Goal: Information Seeking & Learning: Learn about a topic

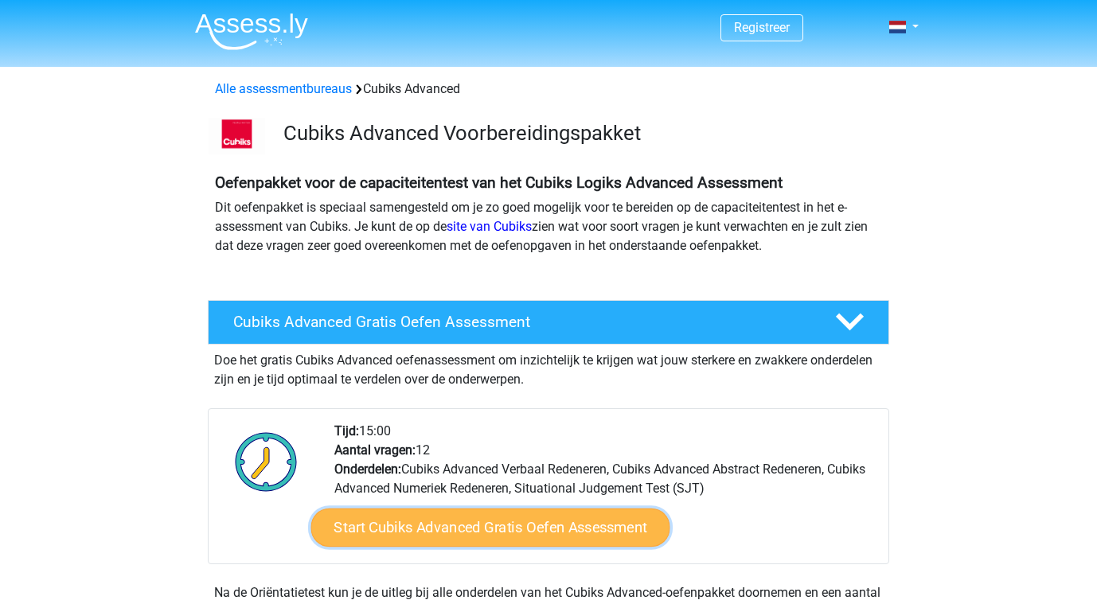
click at [368, 512] on link "Start Cubiks Advanced Gratis Oefen Assessment" at bounding box center [490, 528] width 359 height 38
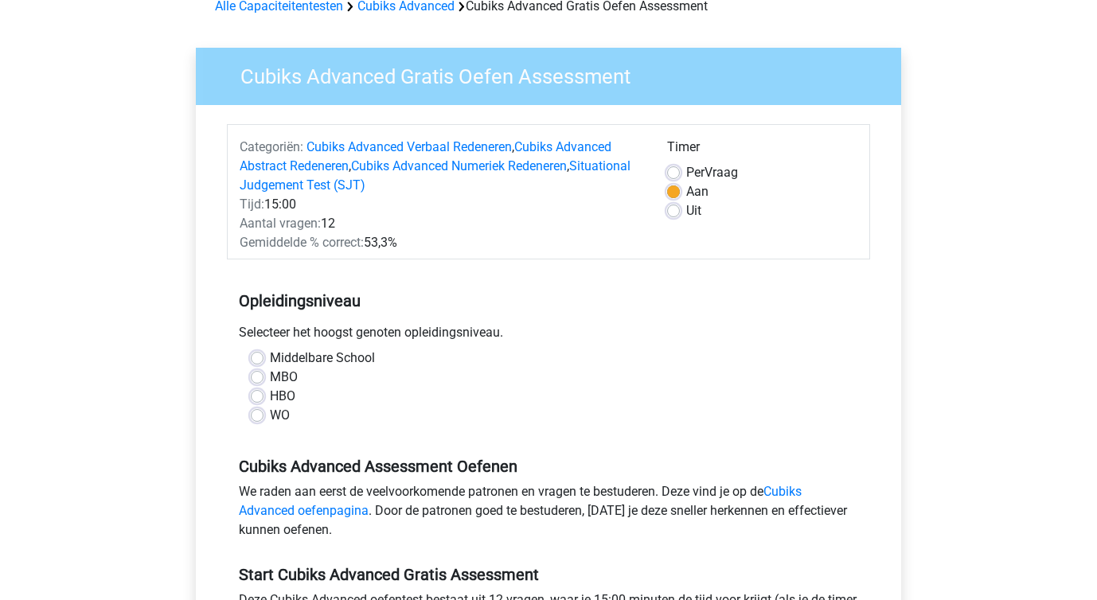
scroll to position [84, 0]
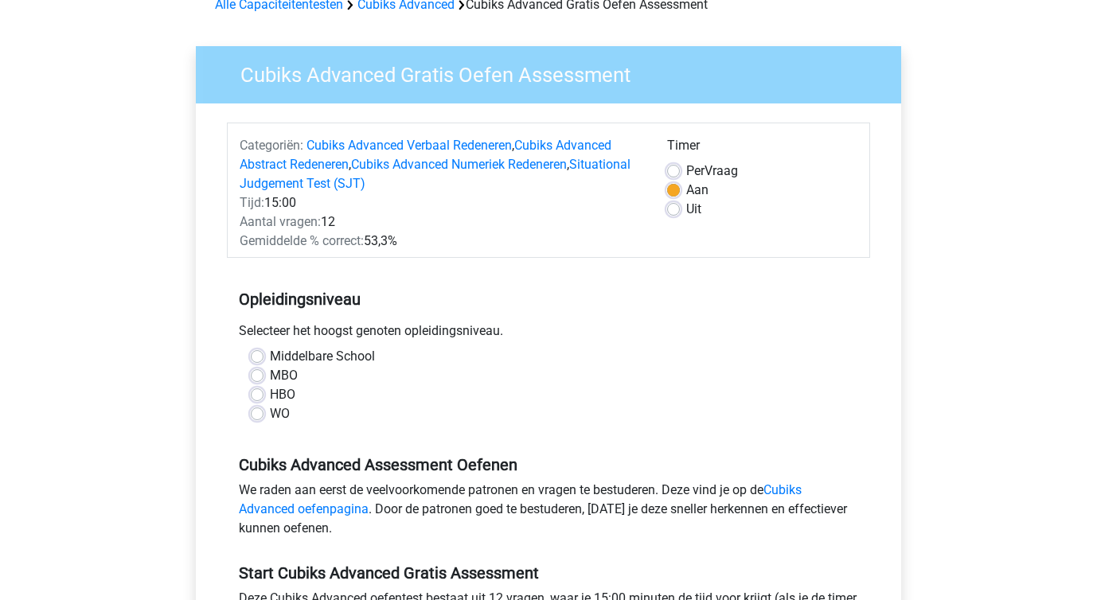
click at [270, 418] on label "WO" at bounding box center [280, 413] width 20 height 19
click at [258, 418] on input "WO" at bounding box center [257, 412] width 13 height 16
radio input "true"
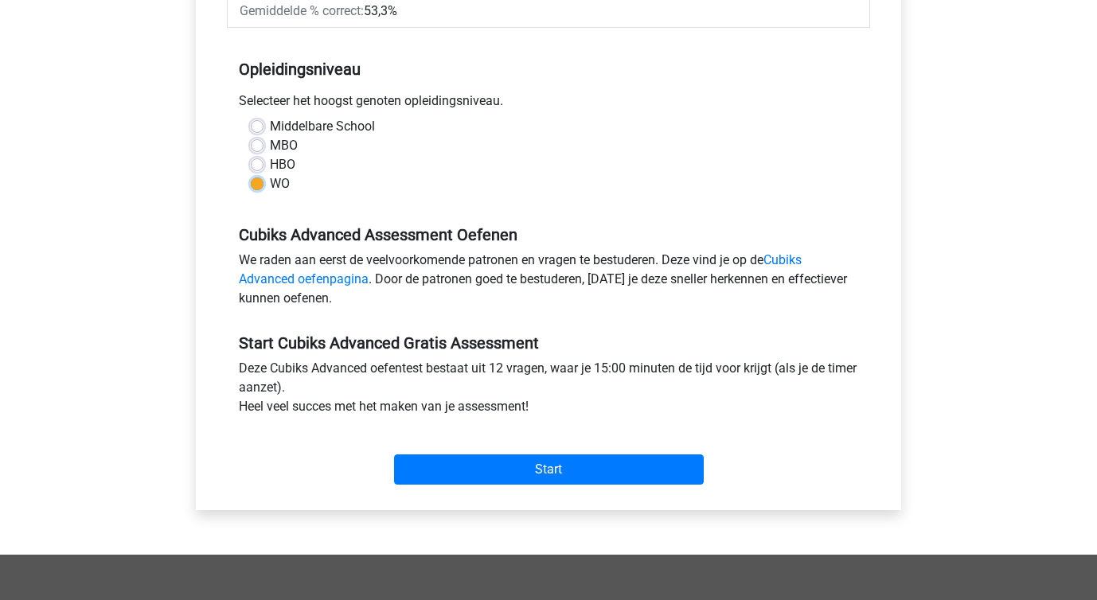
scroll to position [314, 0]
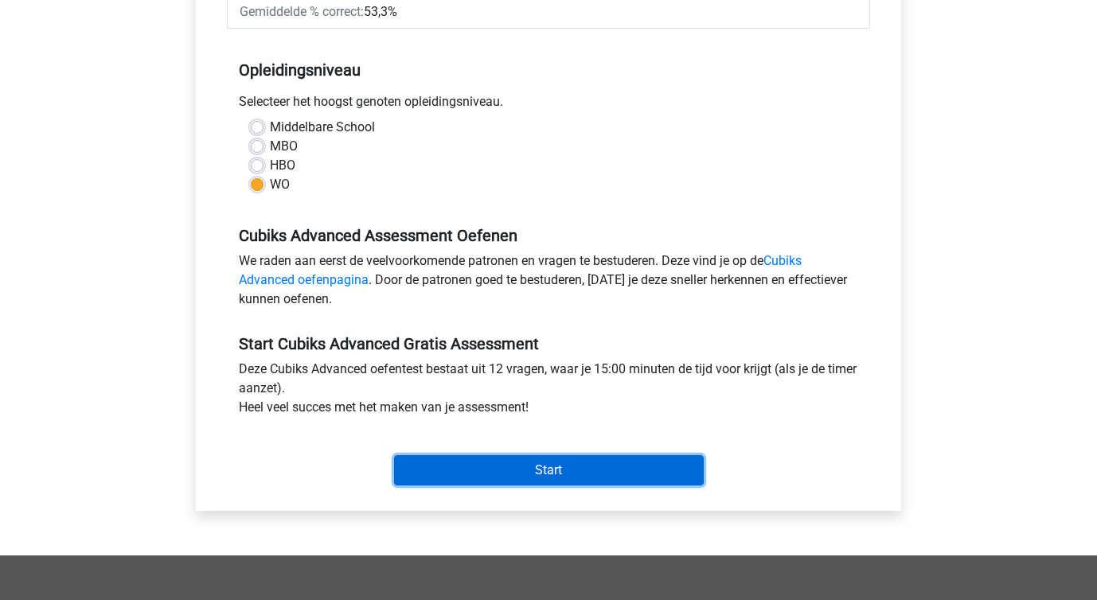
click at [450, 466] on input "Start" at bounding box center [549, 470] width 310 height 30
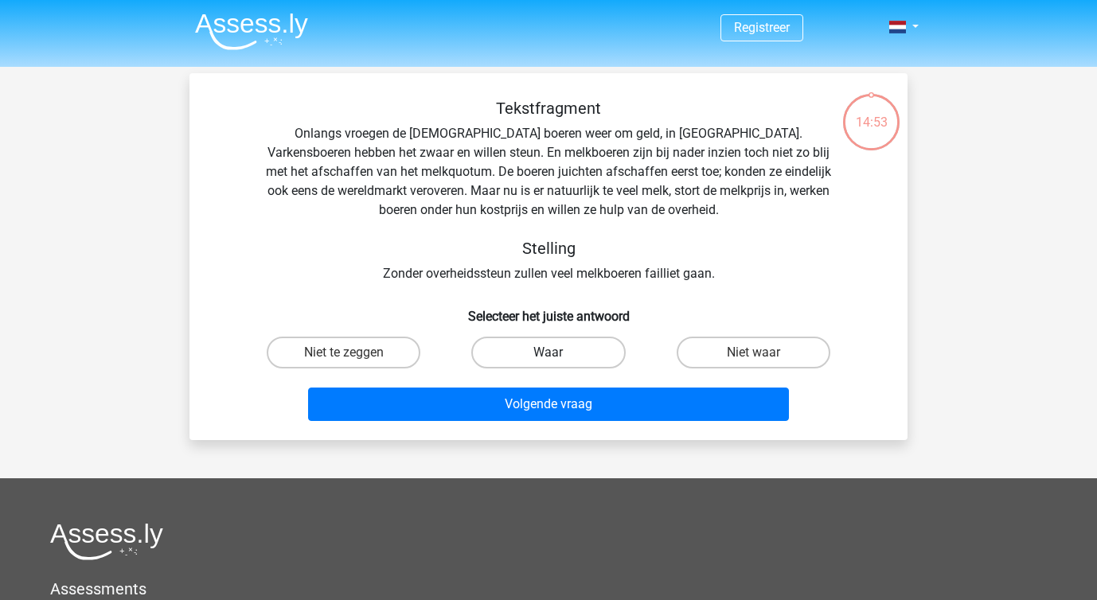
click at [540, 364] on label "Waar" at bounding box center [548, 353] width 154 height 32
click at [548, 363] on input "Waar" at bounding box center [553, 358] width 10 height 10
radio input "true"
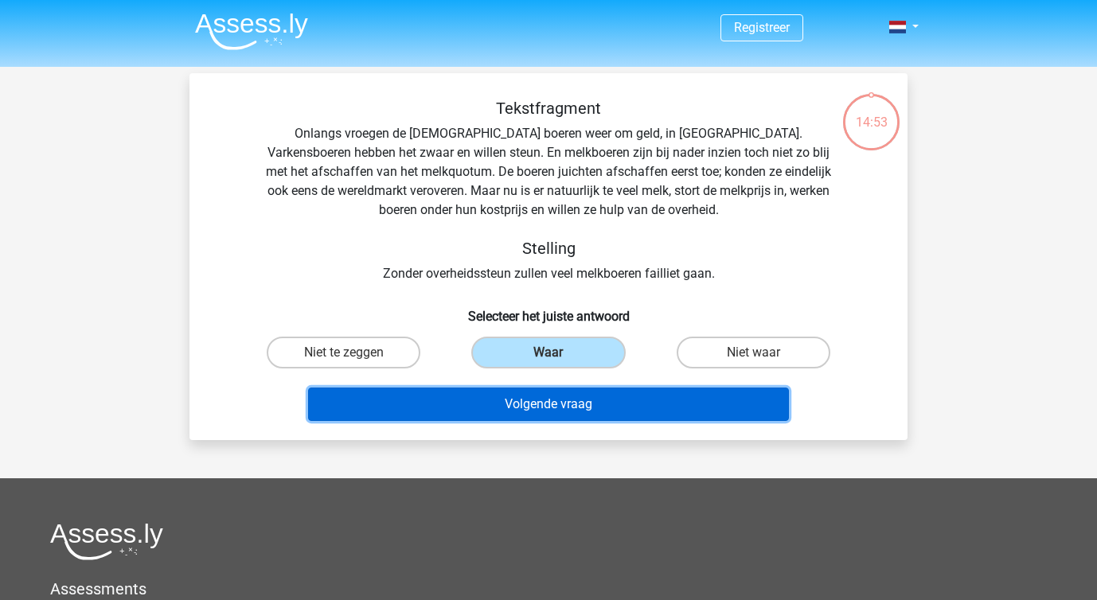
click at [518, 388] on button "Volgende vraag" at bounding box center [549, 404] width 482 height 33
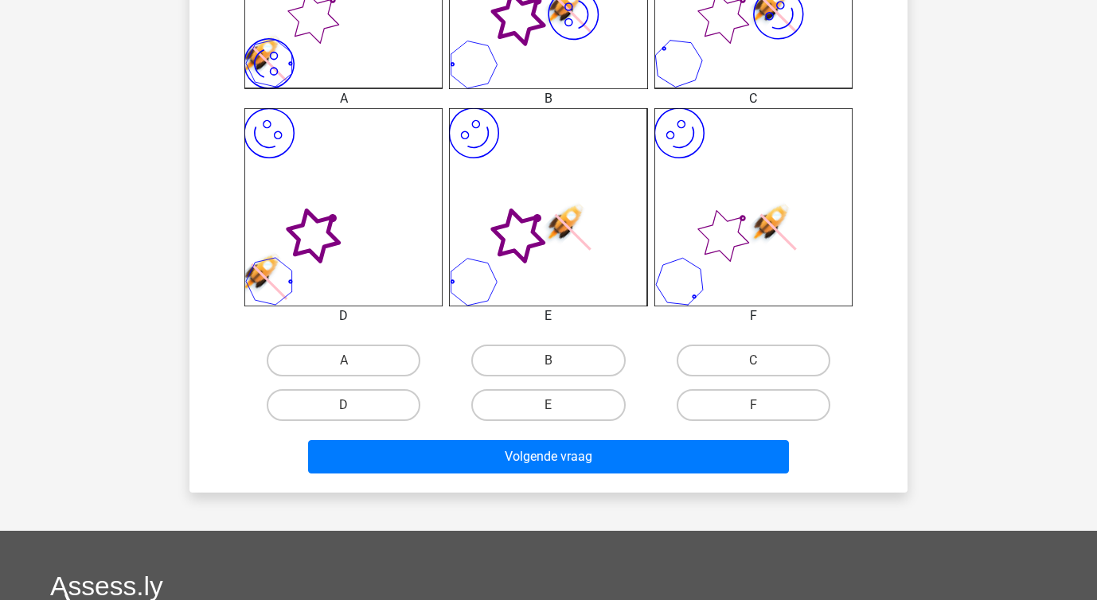
scroll to position [573, 0]
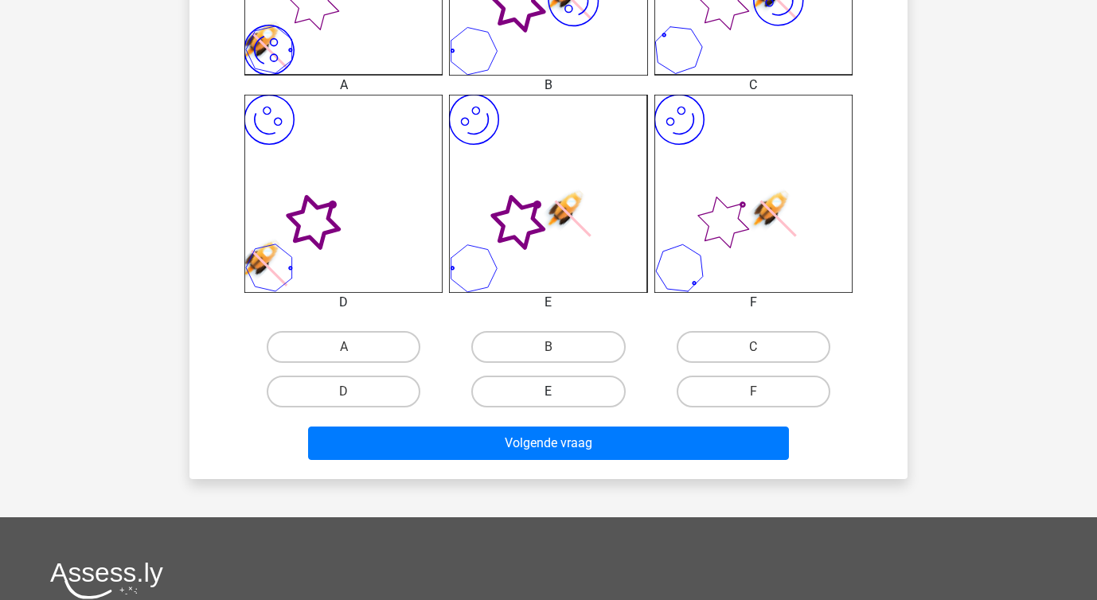
click at [547, 379] on label "E" at bounding box center [548, 392] width 154 height 32
click at [548, 392] on input "E" at bounding box center [553, 397] width 10 height 10
radio input "true"
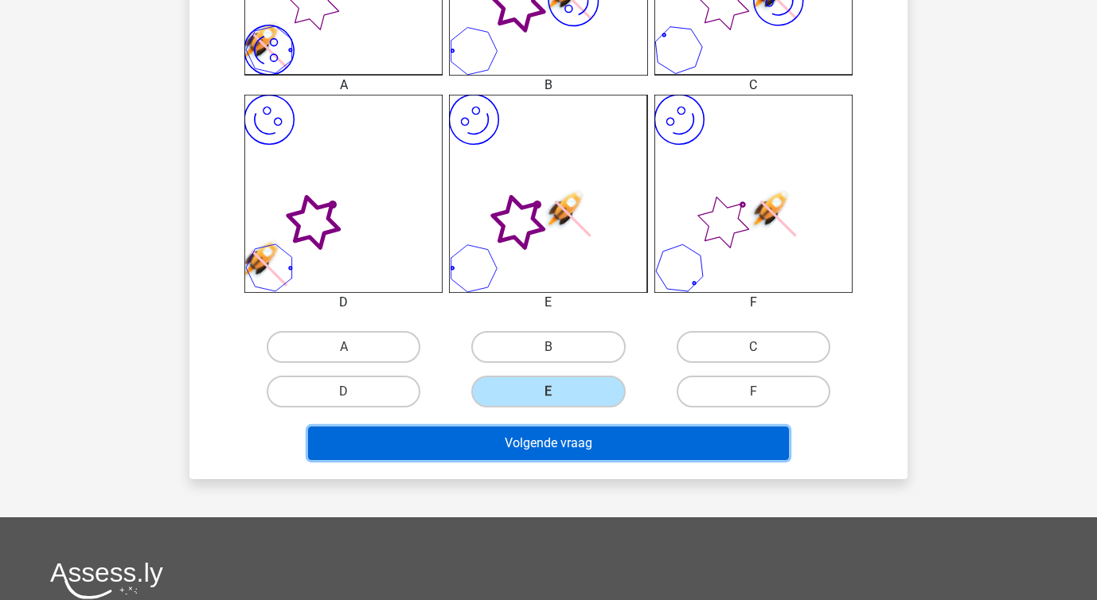
click at [537, 453] on button "Volgende vraag" at bounding box center [549, 443] width 482 height 33
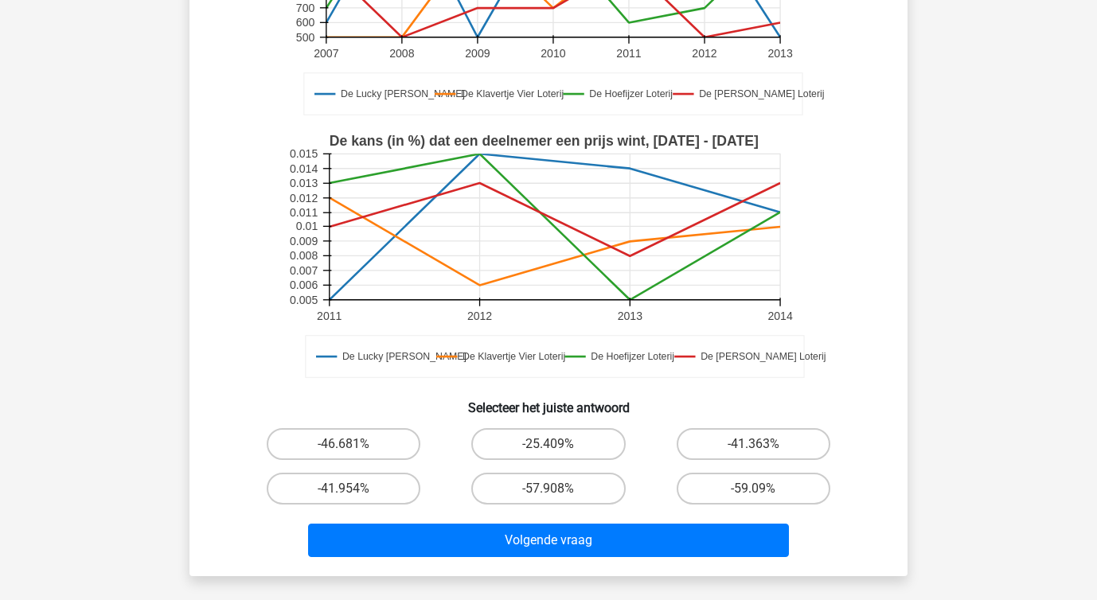
scroll to position [303, 0]
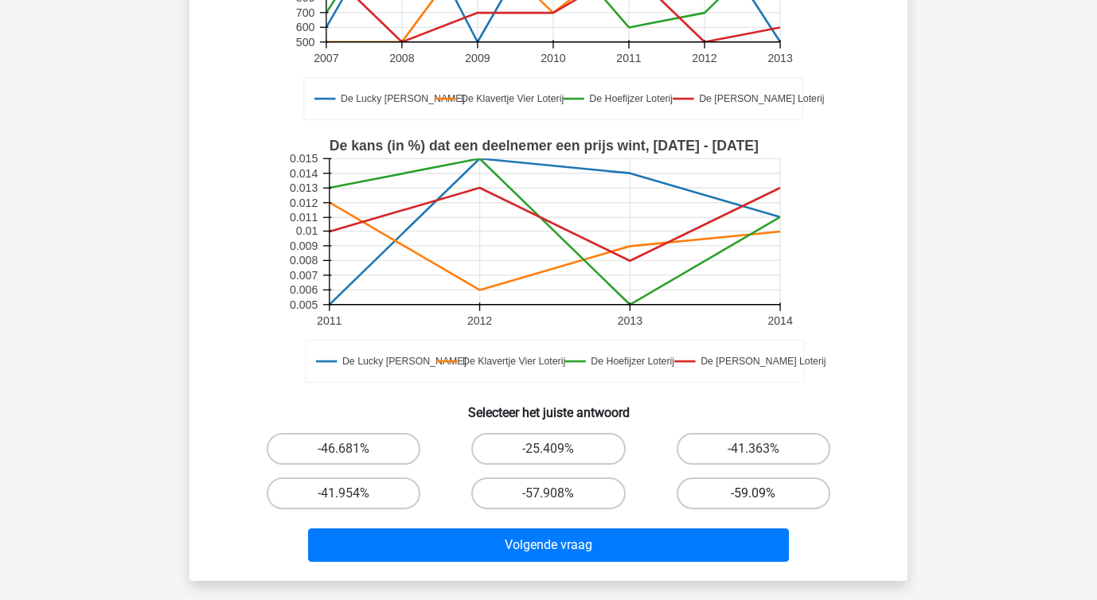
click at [697, 493] on label "-59.09%" at bounding box center [754, 494] width 154 height 32
click at [753, 494] on input "-59.09%" at bounding box center [758, 499] width 10 height 10
radio input "true"
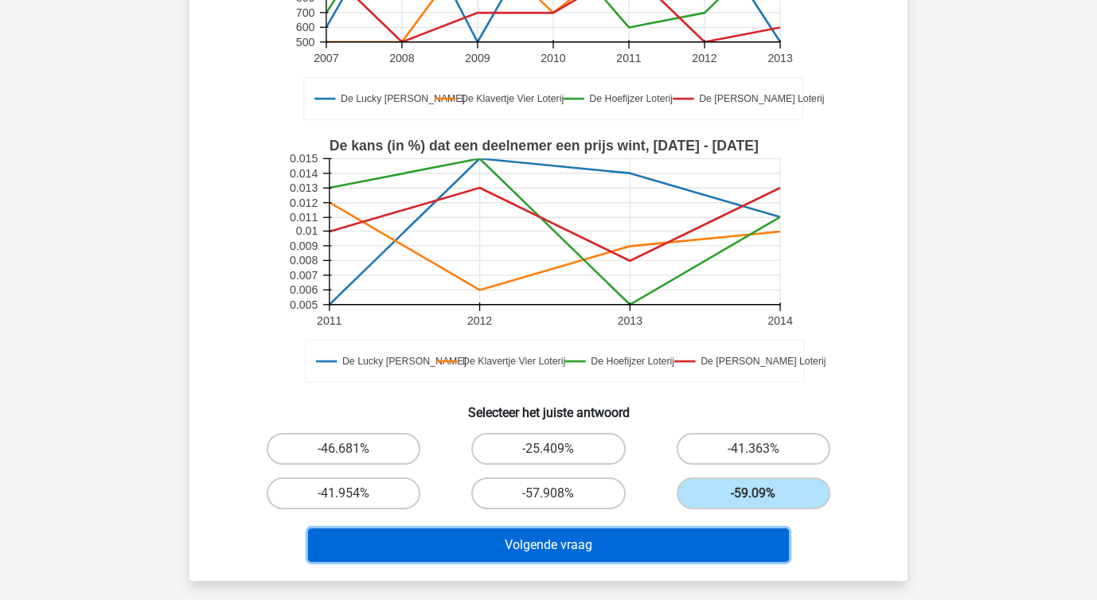
click at [603, 552] on button "Volgende vraag" at bounding box center [549, 545] width 482 height 33
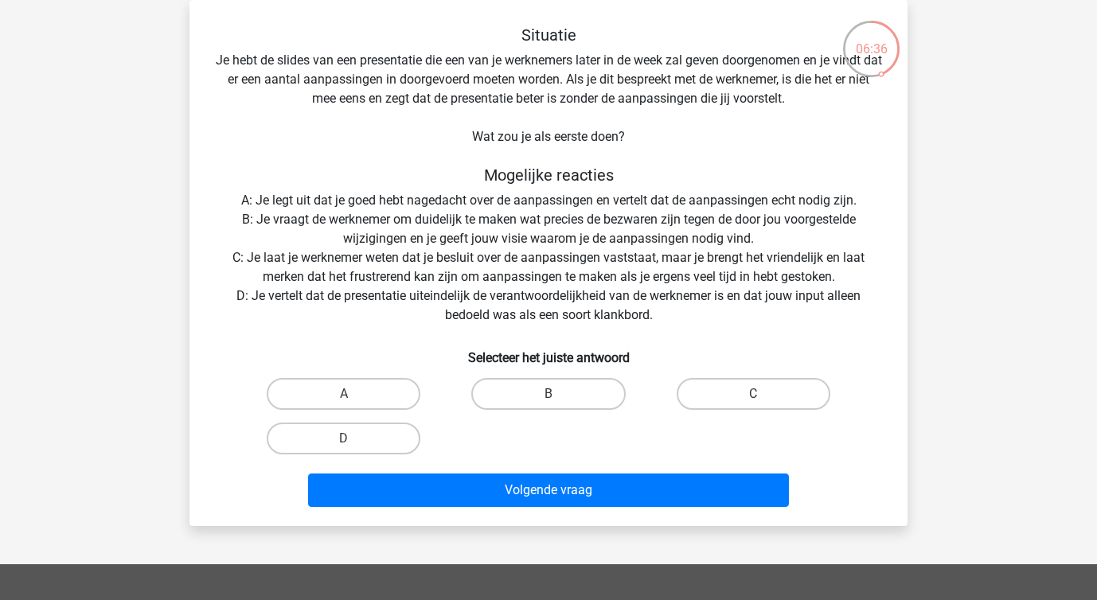
scroll to position [2, 0]
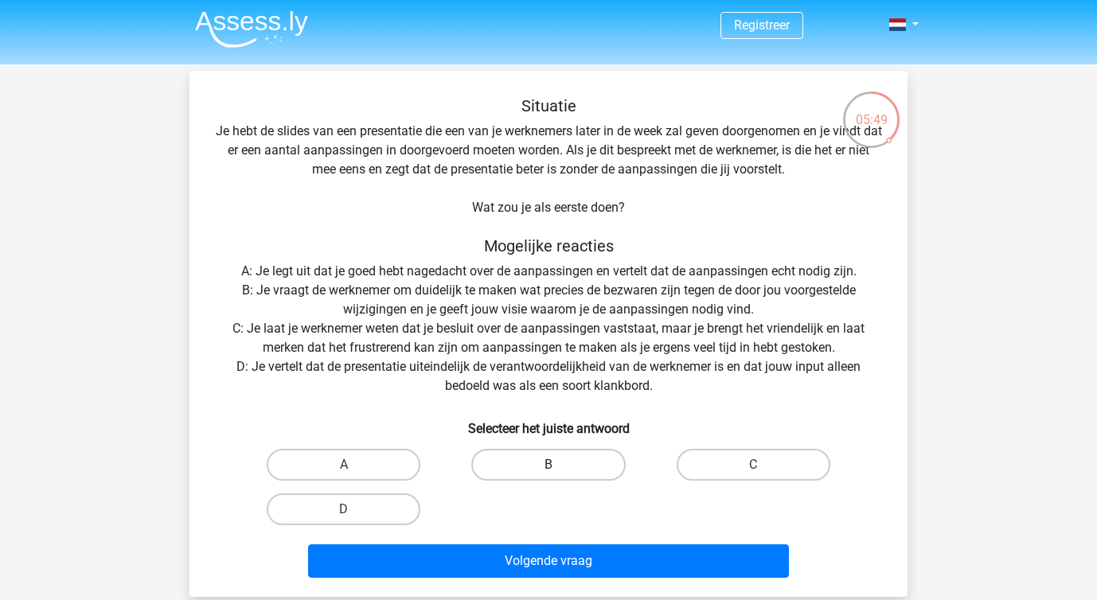
click at [542, 475] on label "B" at bounding box center [548, 465] width 154 height 32
click at [548, 475] on input "B" at bounding box center [553, 470] width 10 height 10
radio input "true"
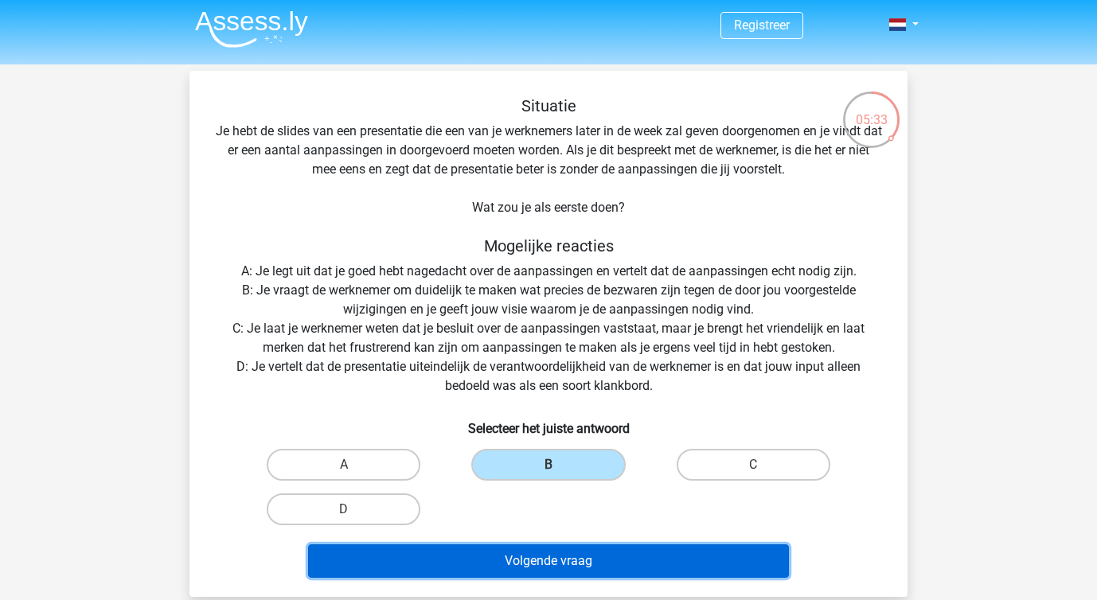
click at [519, 564] on button "Volgende vraag" at bounding box center [549, 560] width 482 height 33
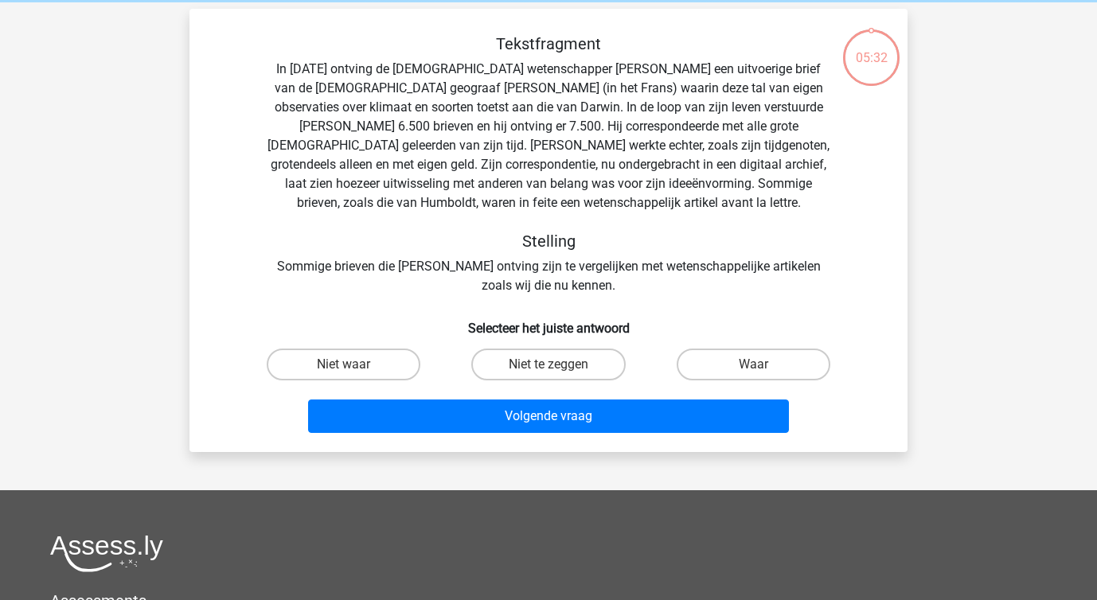
scroll to position [73, 0]
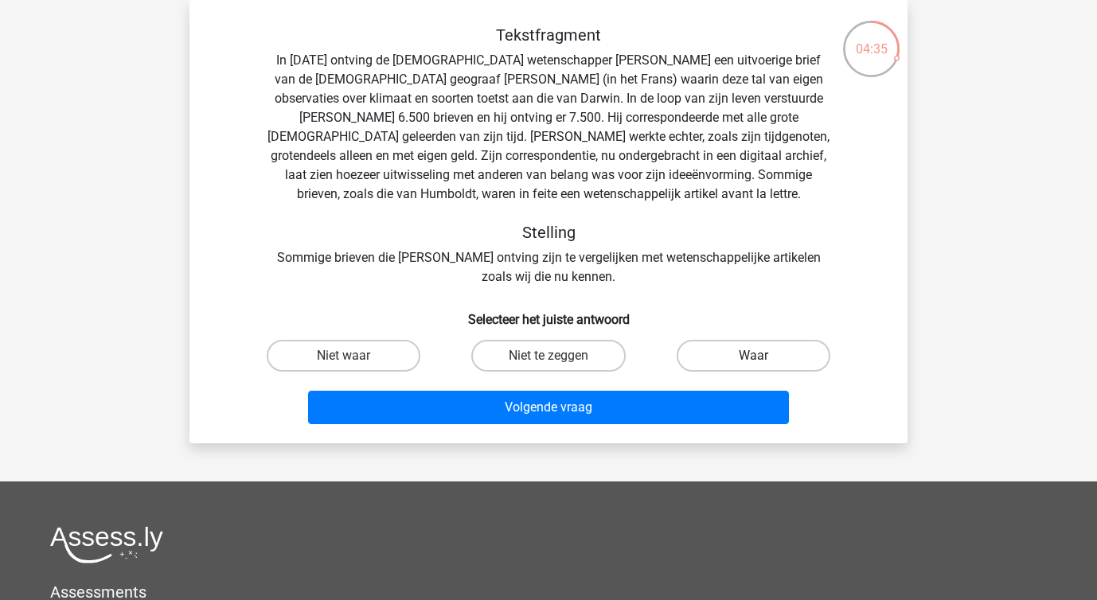
click at [717, 357] on label "Waar" at bounding box center [754, 356] width 154 height 32
click at [753, 357] on input "Waar" at bounding box center [758, 361] width 10 height 10
radio input "true"
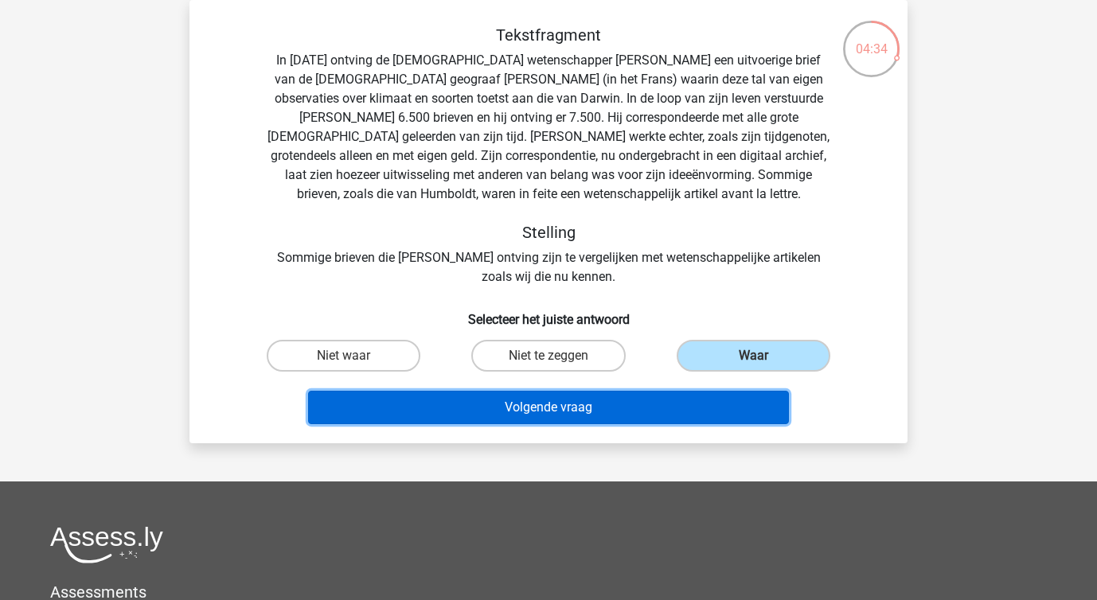
click at [647, 421] on button "Volgende vraag" at bounding box center [549, 407] width 482 height 33
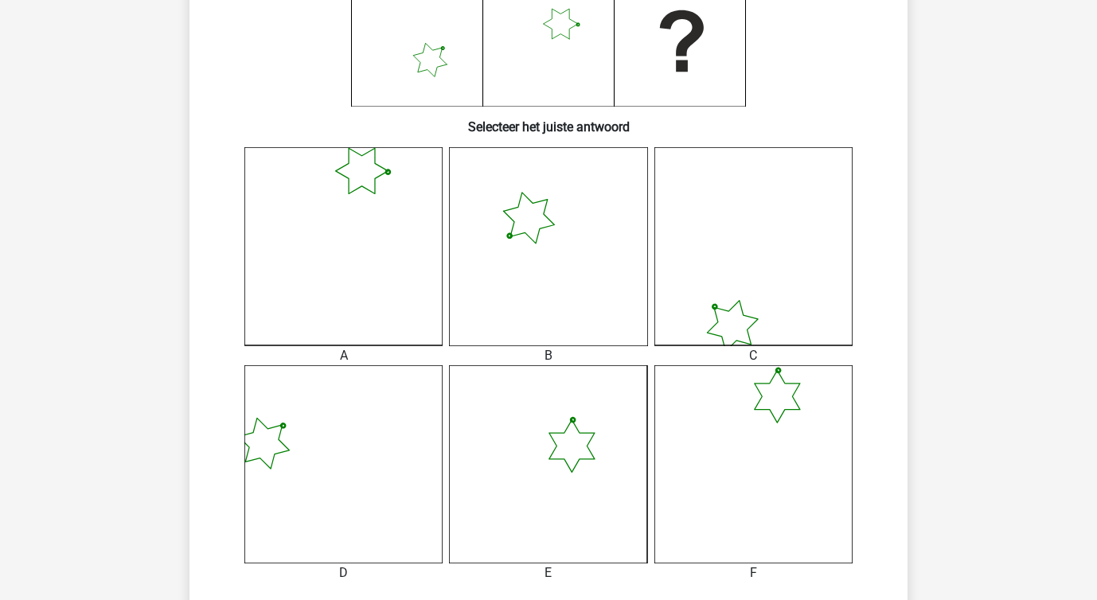
scroll to position [765, 0]
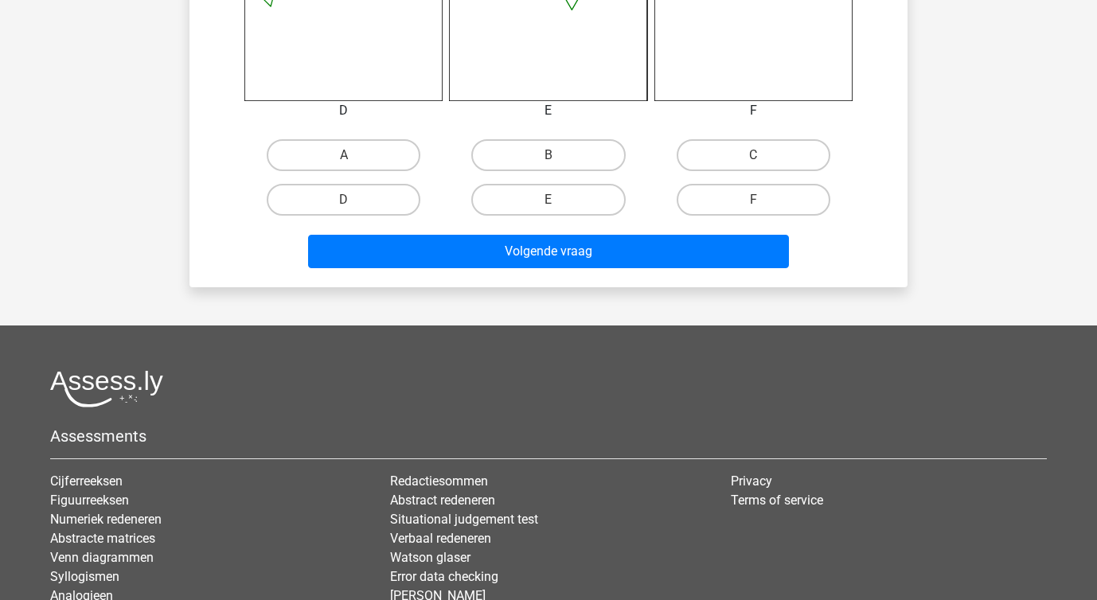
click at [541, 135] on div "B" at bounding box center [548, 155] width 205 height 45
click at [541, 157] on label "B" at bounding box center [548, 155] width 154 height 32
click at [548, 157] on input "B" at bounding box center [553, 160] width 10 height 10
radio input "true"
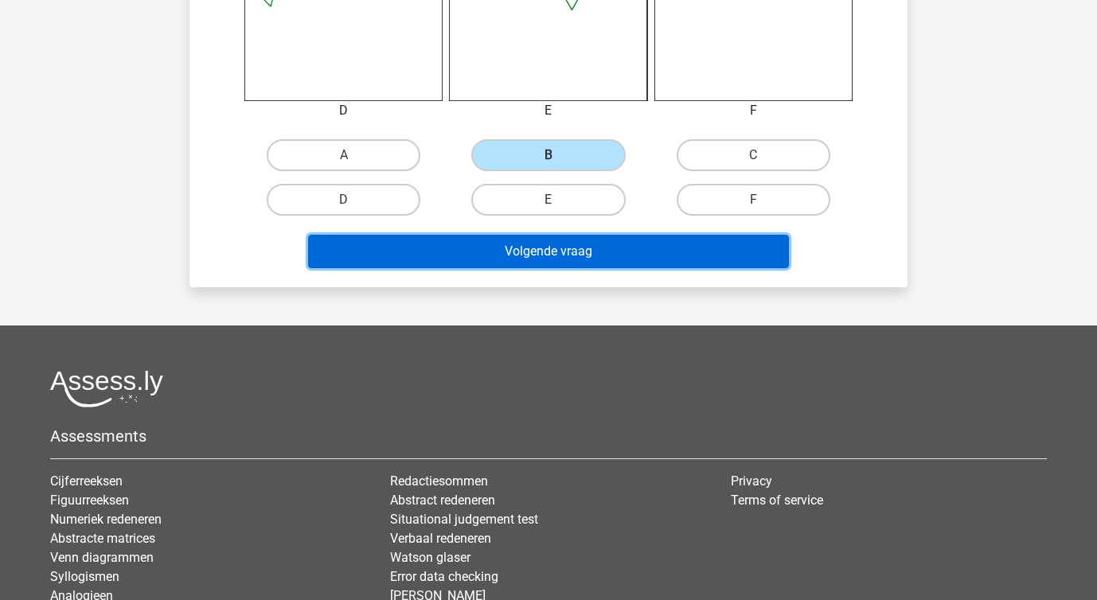
click at [552, 246] on button "Volgende vraag" at bounding box center [549, 251] width 482 height 33
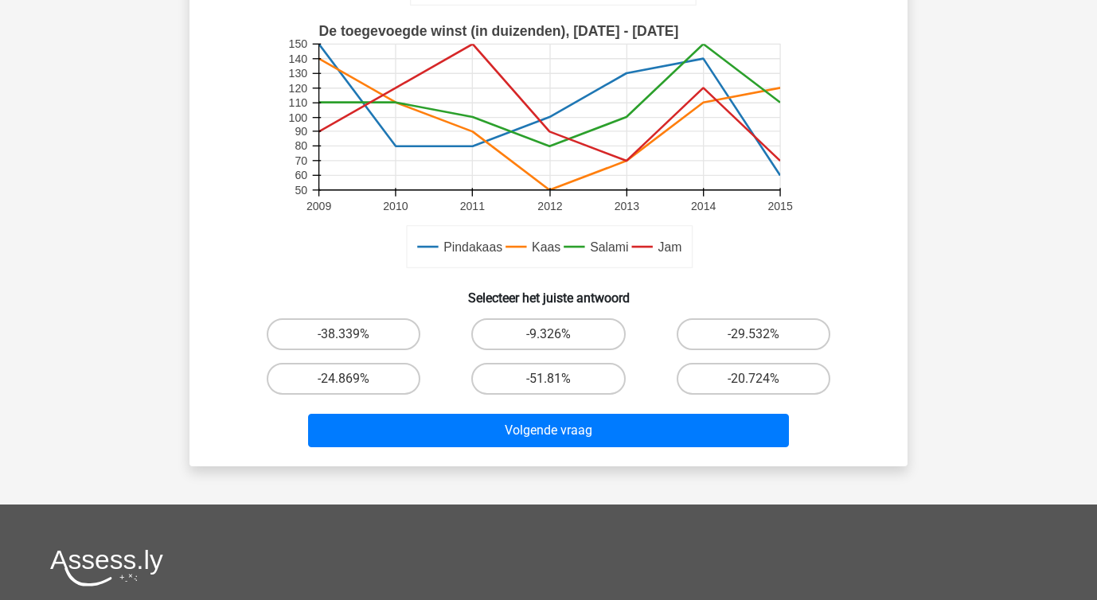
scroll to position [670, 0]
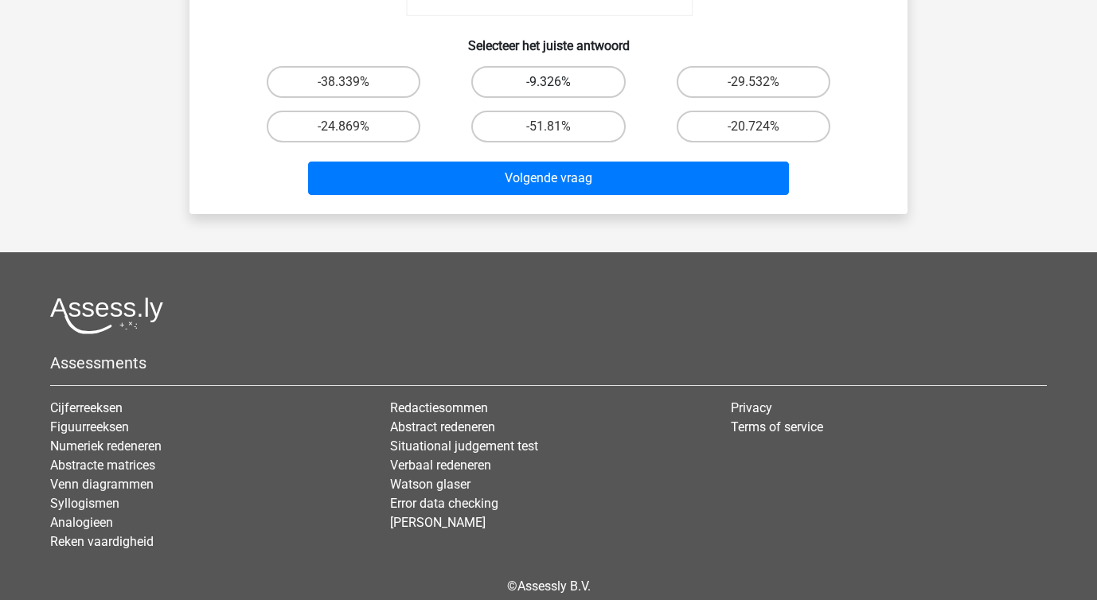
click at [522, 94] on label "-9.326%" at bounding box center [548, 82] width 154 height 32
click at [548, 92] on input "-9.326%" at bounding box center [553, 87] width 10 height 10
radio input "true"
click at [499, 198] on div "Volgende vraag" at bounding box center [548, 182] width 615 height 40
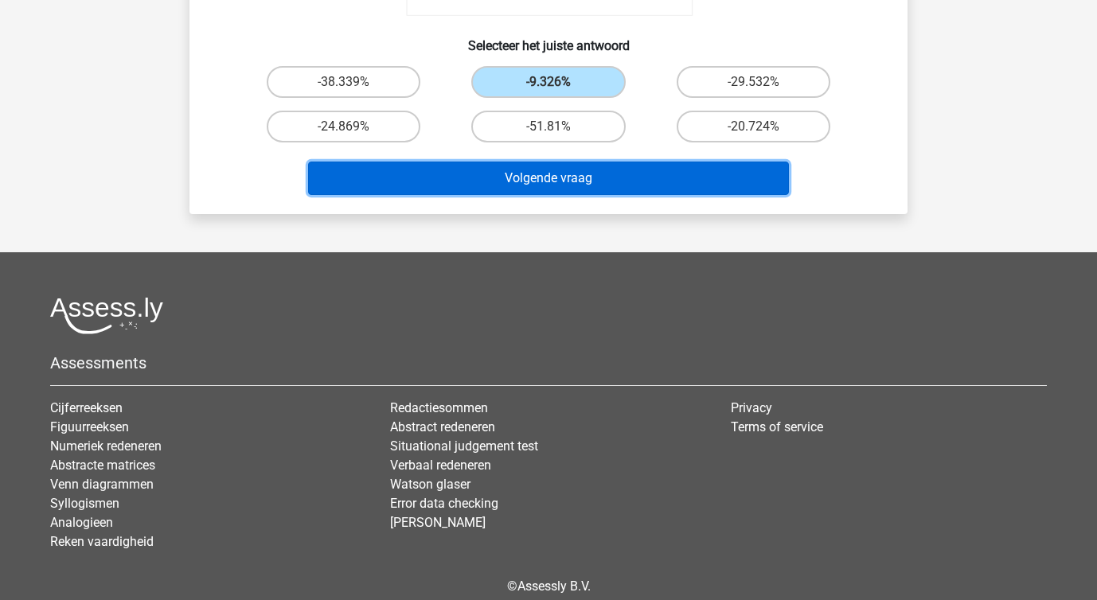
click at [489, 188] on button "Volgende vraag" at bounding box center [549, 178] width 482 height 33
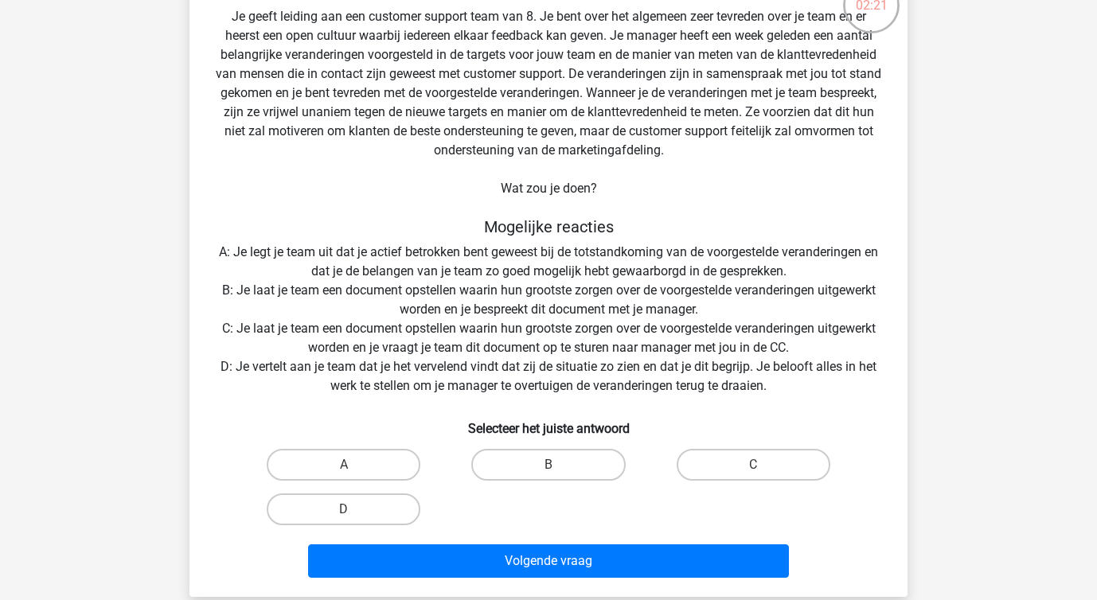
scroll to position [136, 0]
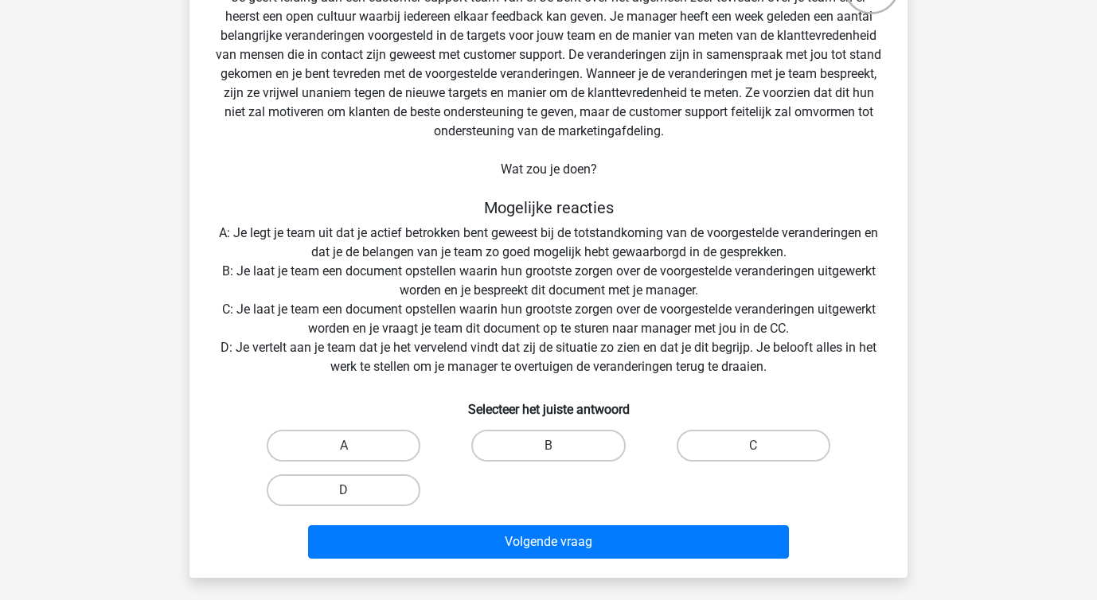
click at [423, 437] on div "A" at bounding box center [344, 446] width 192 height 32
click at [408, 437] on label "A" at bounding box center [344, 446] width 154 height 32
click at [354, 446] on input "A" at bounding box center [349, 451] width 10 height 10
radio input "true"
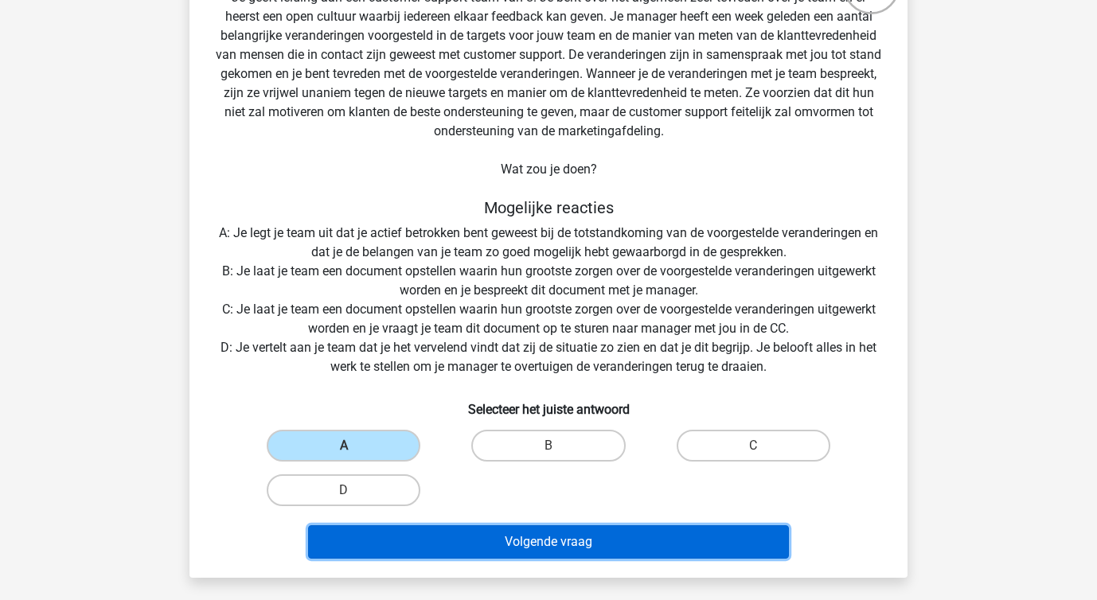
click at [439, 533] on button "Volgende vraag" at bounding box center [549, 541] width 482 height 33
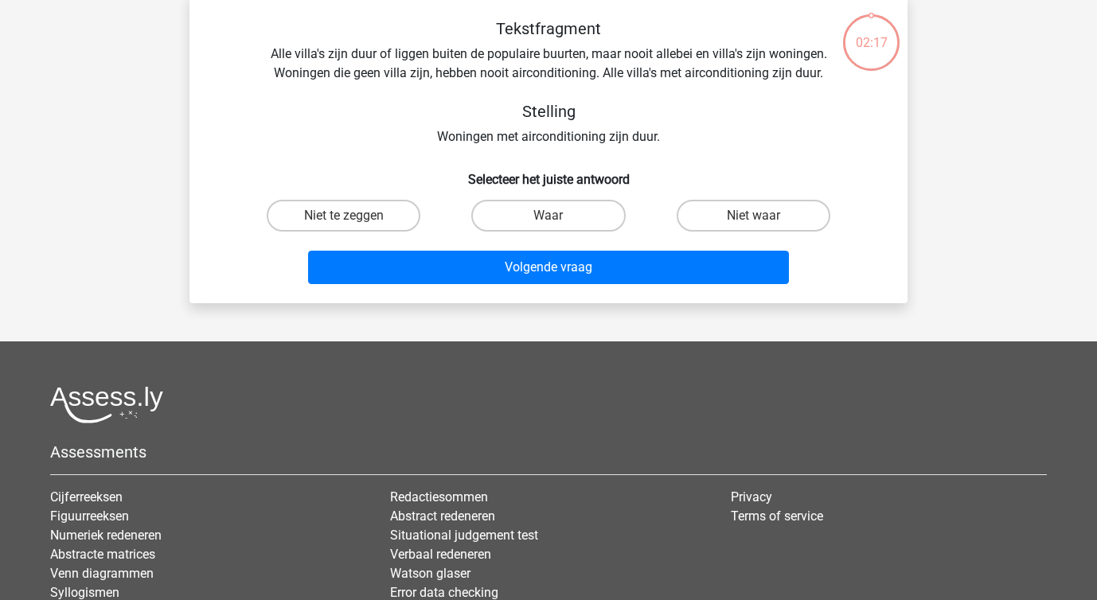
scroll to position [73, 0]
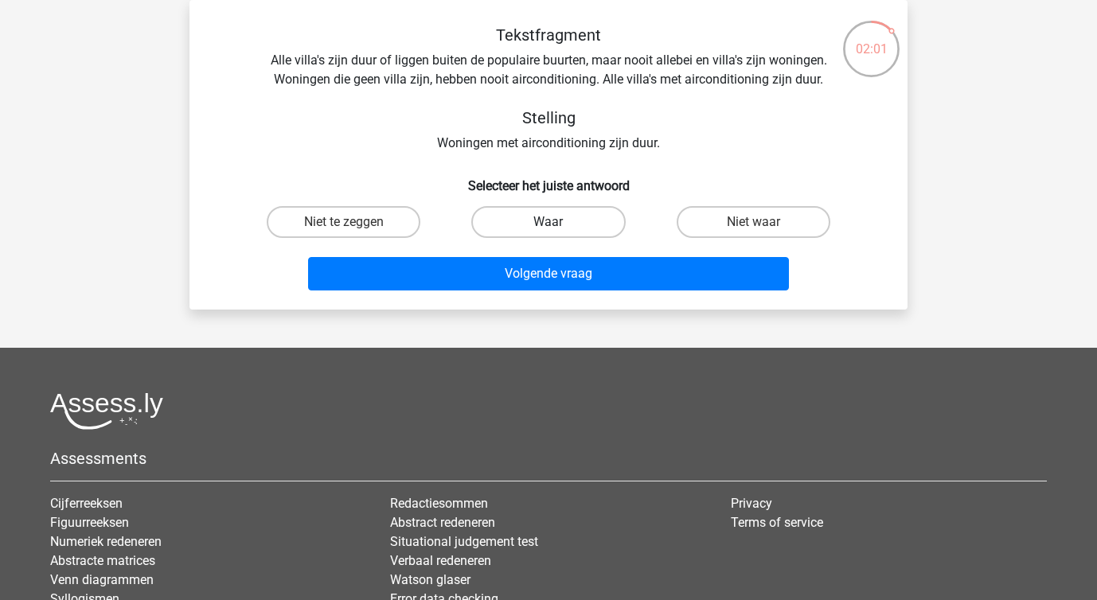
click at [524, 217] on label "Waar" at bounding box center [548, 222] width 154 height 32
click at [548, 222] on input "Waar" at bounding box center [553, 227] width 10 height 10
radio input "true"
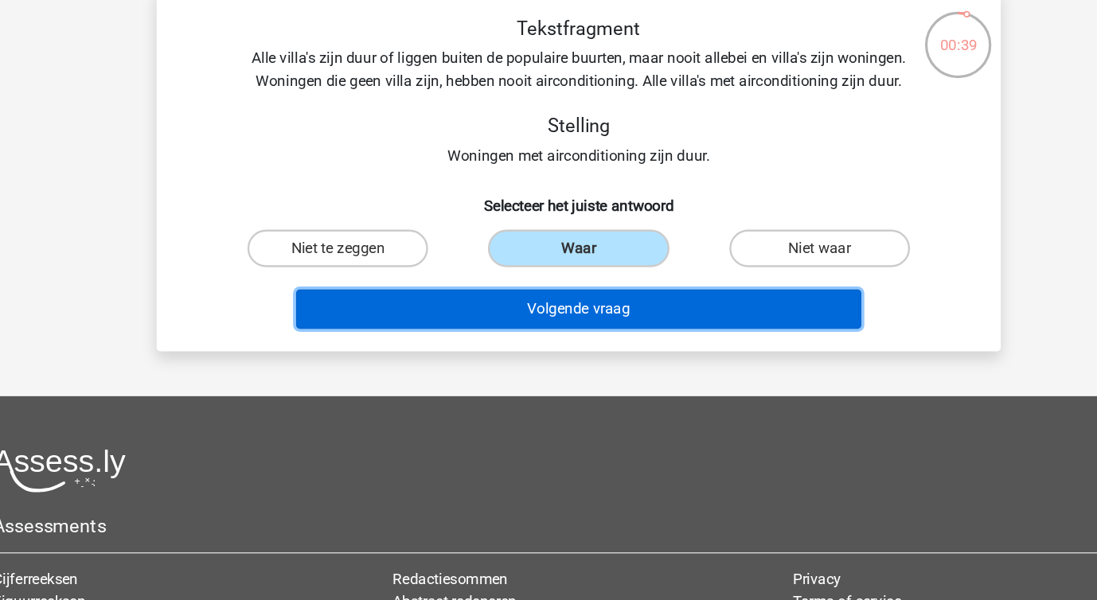
click at [491, 267] on button "Volgende vraag" at bounding box center [549, 273] width 482 height 33
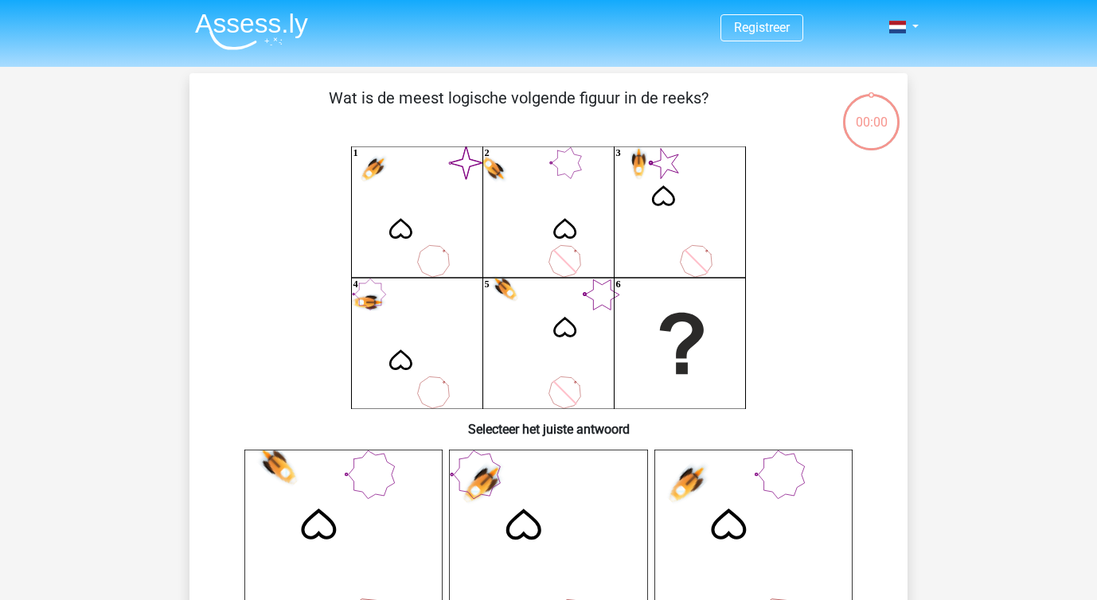
scroll to position [73, 0]
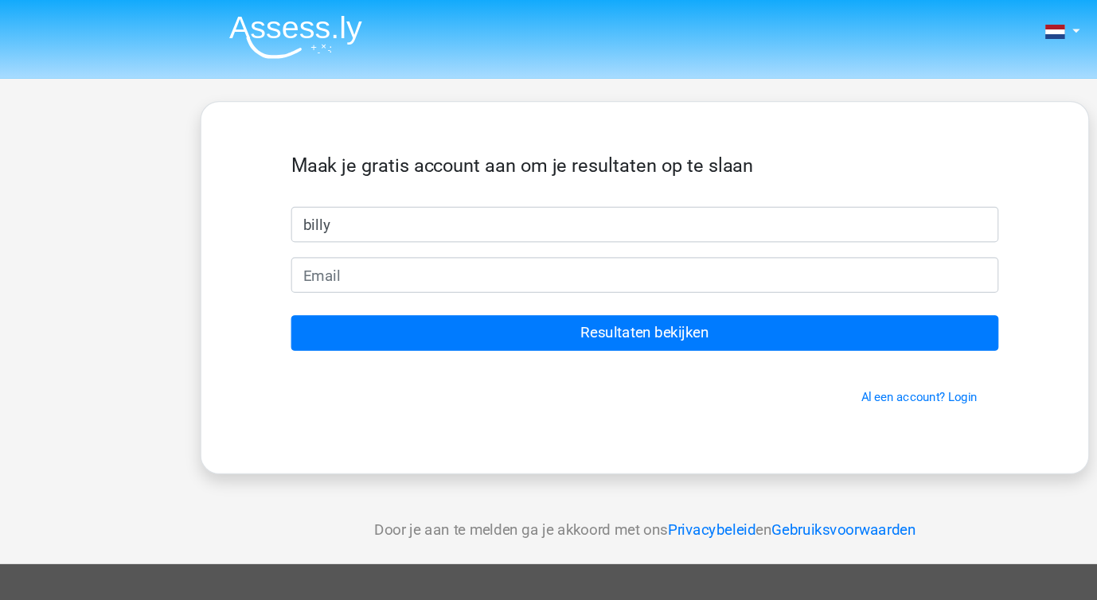
type input "billy"
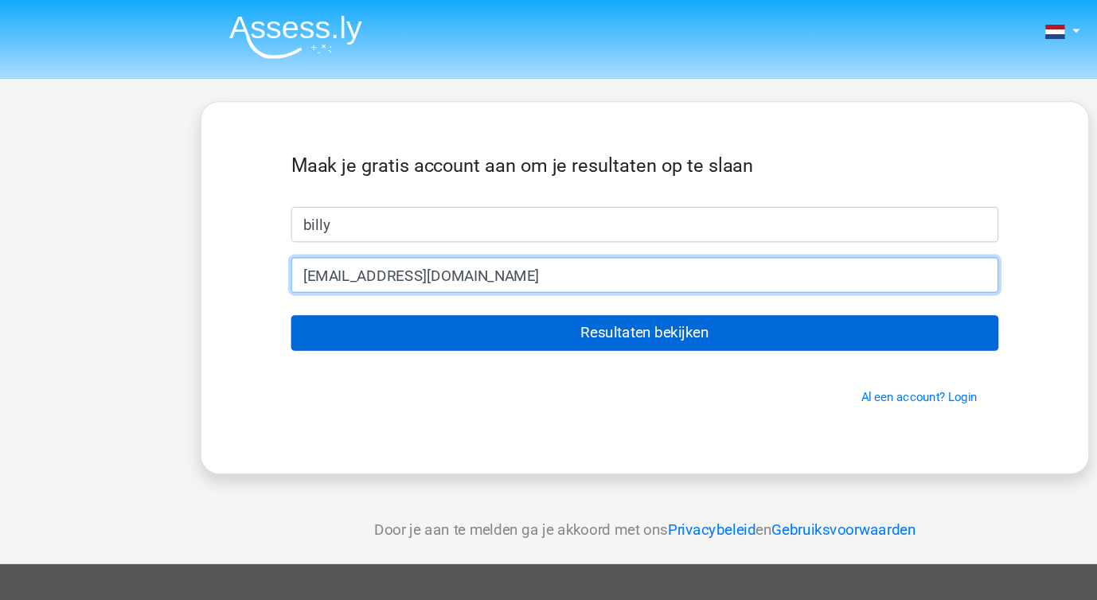
type input "bilal22537@gmail.com"
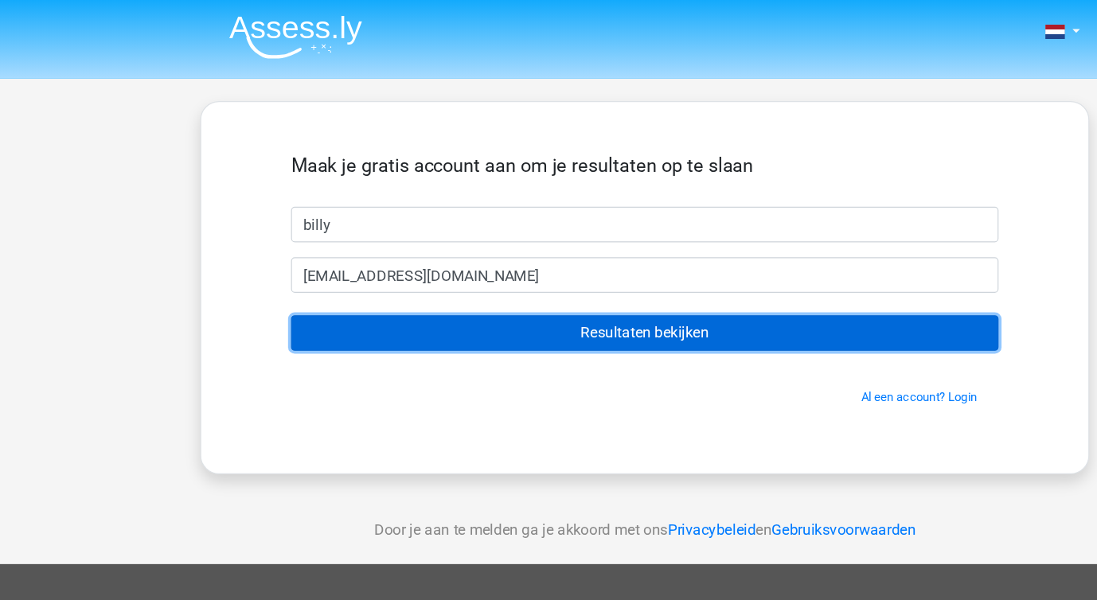
click at [306, 291] on input "Resultaten bekijken" at bounding box center [549, 283] width 602 height 30
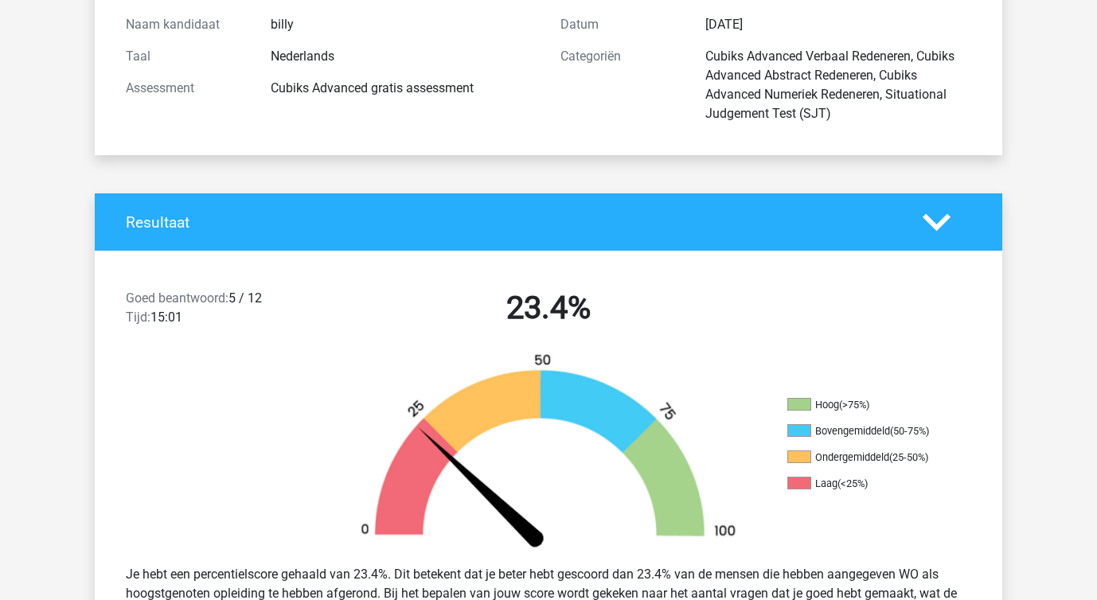
scroll to position [87, 0]
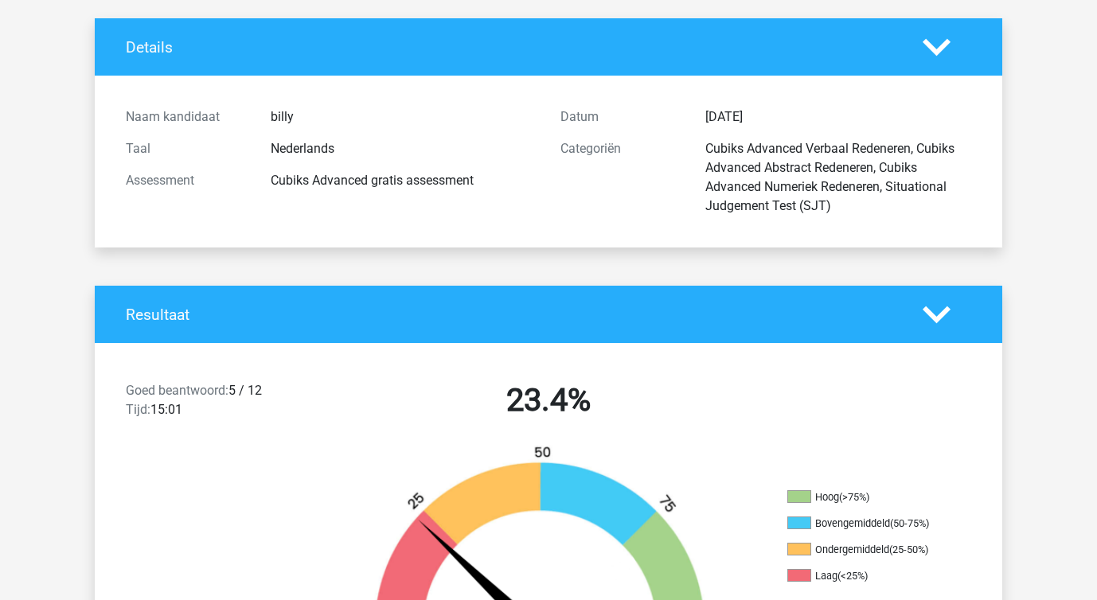
click at [275, 181] on div "Cubiks Advanced gratis assessment" at bounding box center [404, 180] width 290 height 19
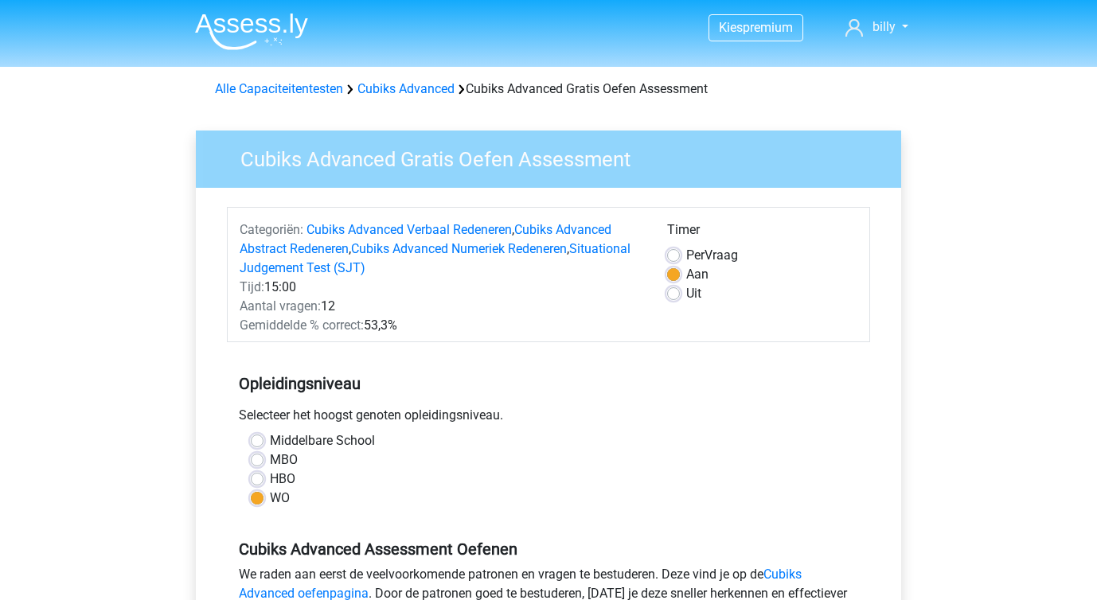
scroll to position [314, 0]
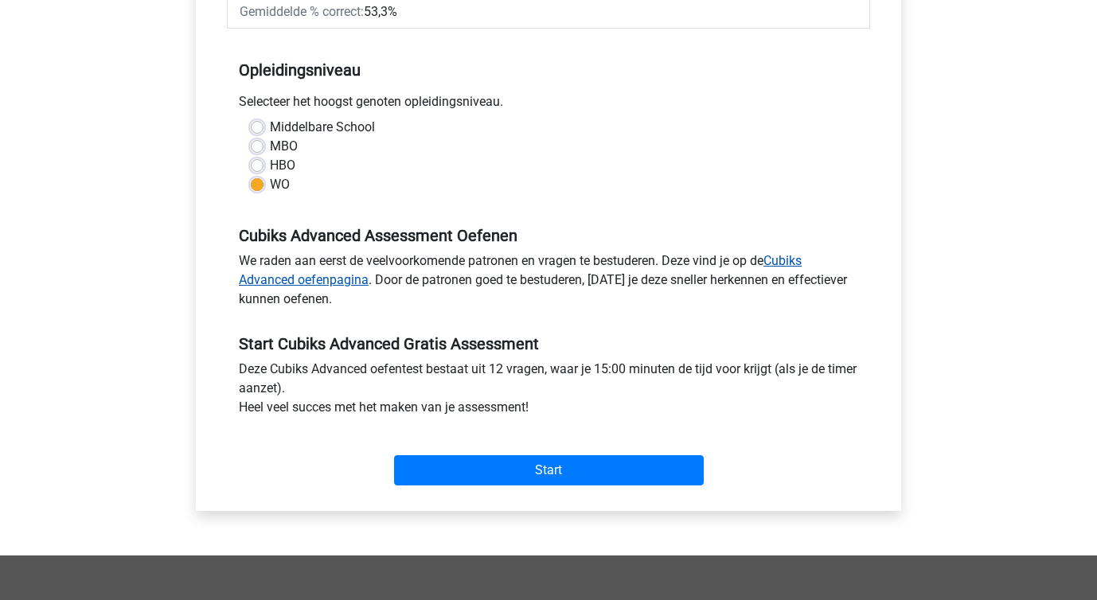
click at [280, 284] on link "Cubiks Advanced oefenpagina" at bounding box center [520, 270] width 563 height 34
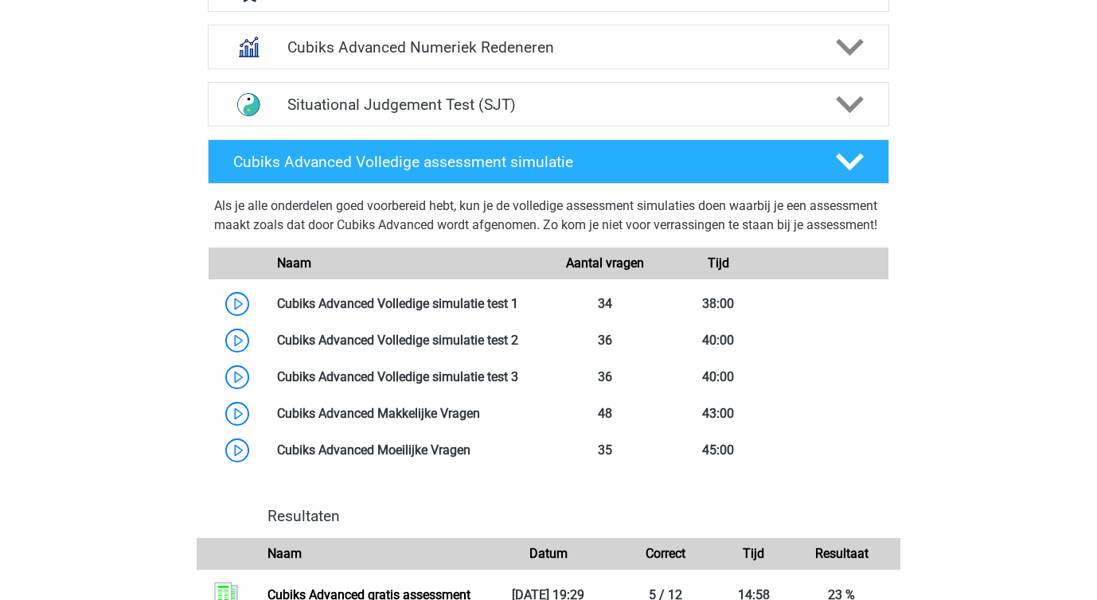
scroll to position [1235, 0]
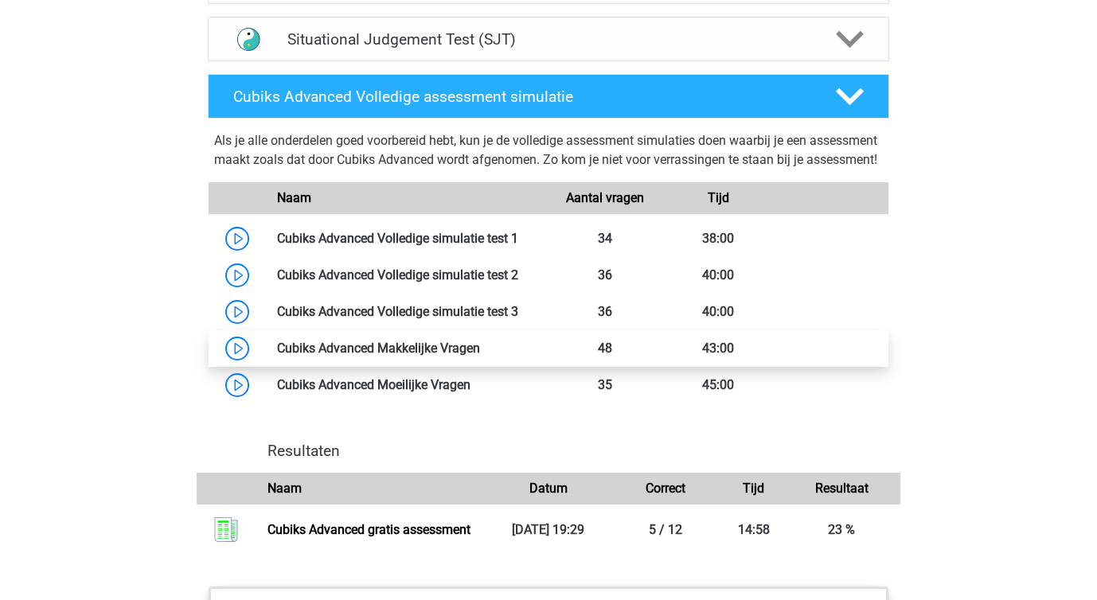
click at [480, 352] on link at bounding box center [480, 348] width 0 height 15
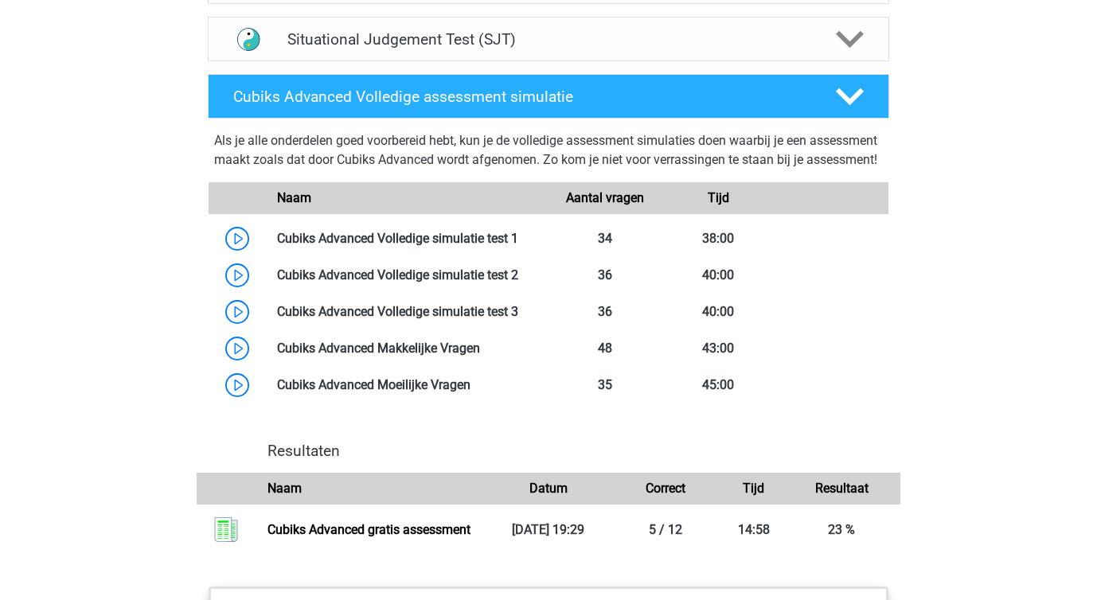
click at [269, 147] on div "Als je alle onderdelen goed voorbereid hebt, kun je de volledige assessment sim…" at bounding box center [548, 153] width 669 height 45
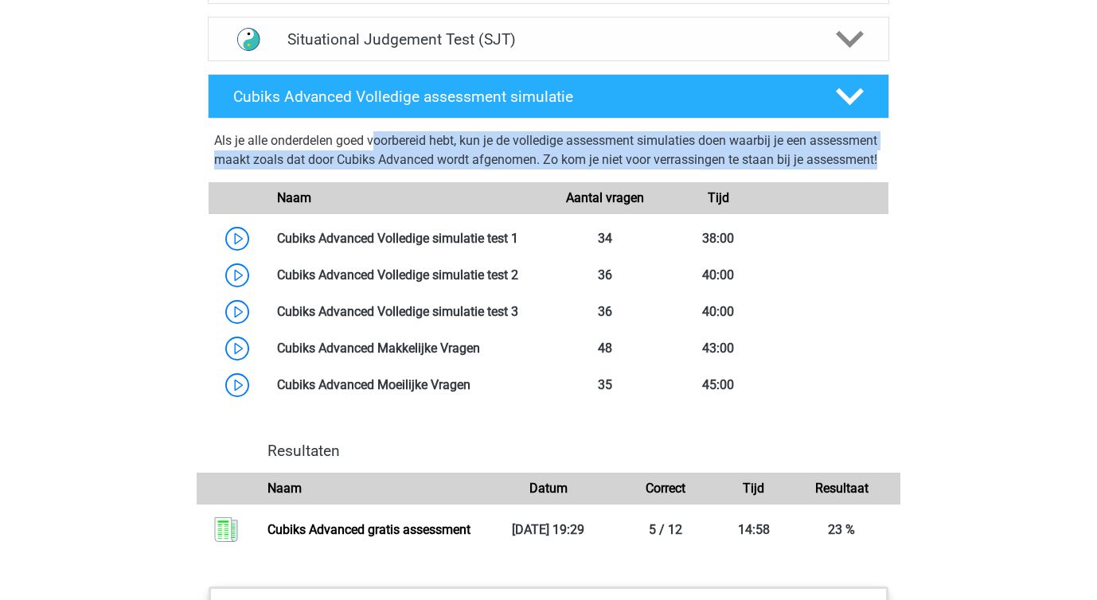
click at [269, 147] on div "Als je alle onderdelen goed voorbereid hebt, kun je de volledige assessment sim…" at bounding box center [548, 153] width 669 height 45
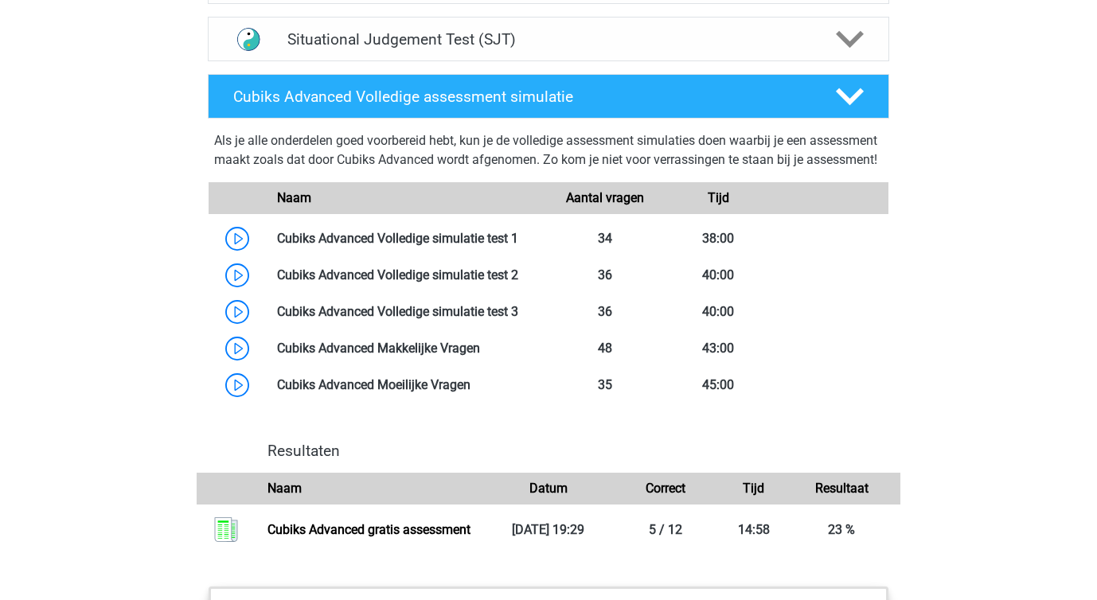
click at [269, 146] on div "Als je alle onderdelen goed voorbereid hebt, kun je de volledige assessment sim…" at bounding box center [548, 153] width 669 height 45
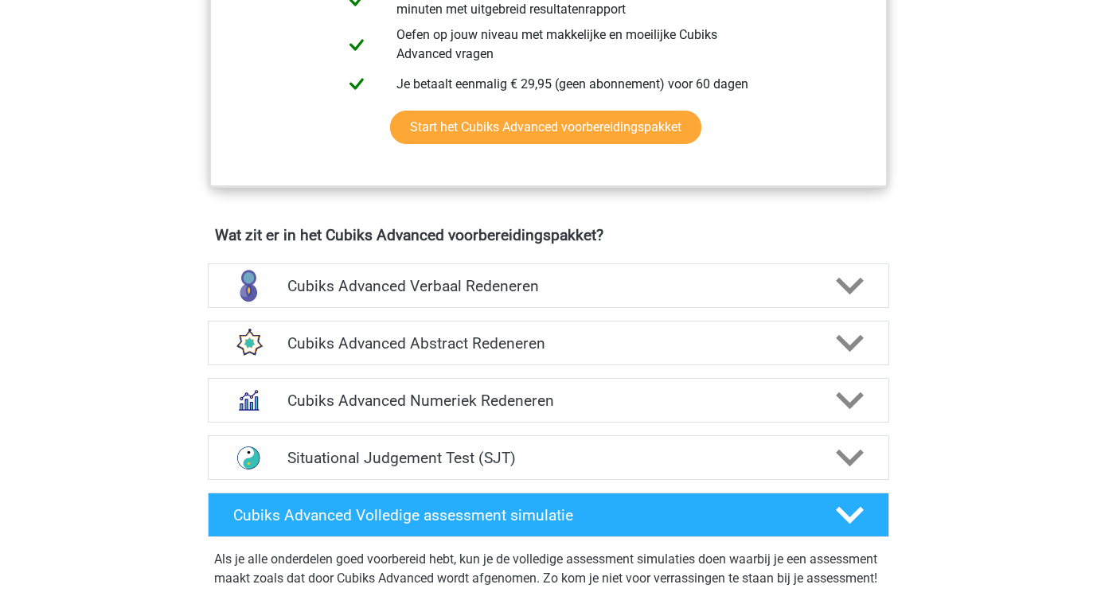
scroll to position [811, 0]
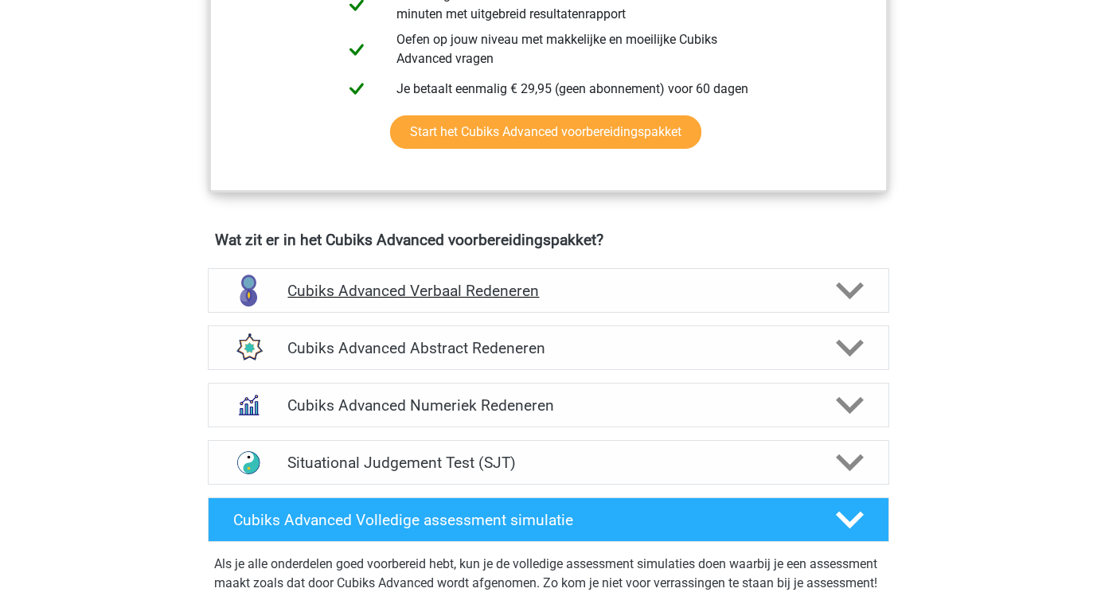
click at [287, 290] on div "Cubiks Advanced Verbaal Redeneren" at bounding box center [547, 291] width 545 height 18
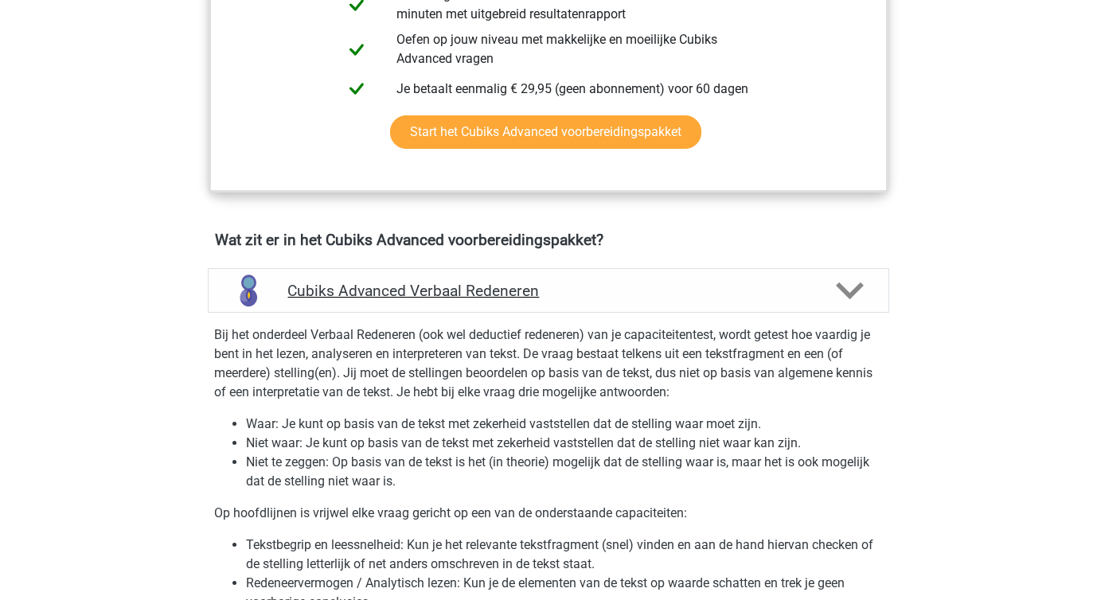
click at [290, 290] on h4 "Cubiks Advanced Verbaal Redeneren" at bounding box center [547, 291] width 521 height 18
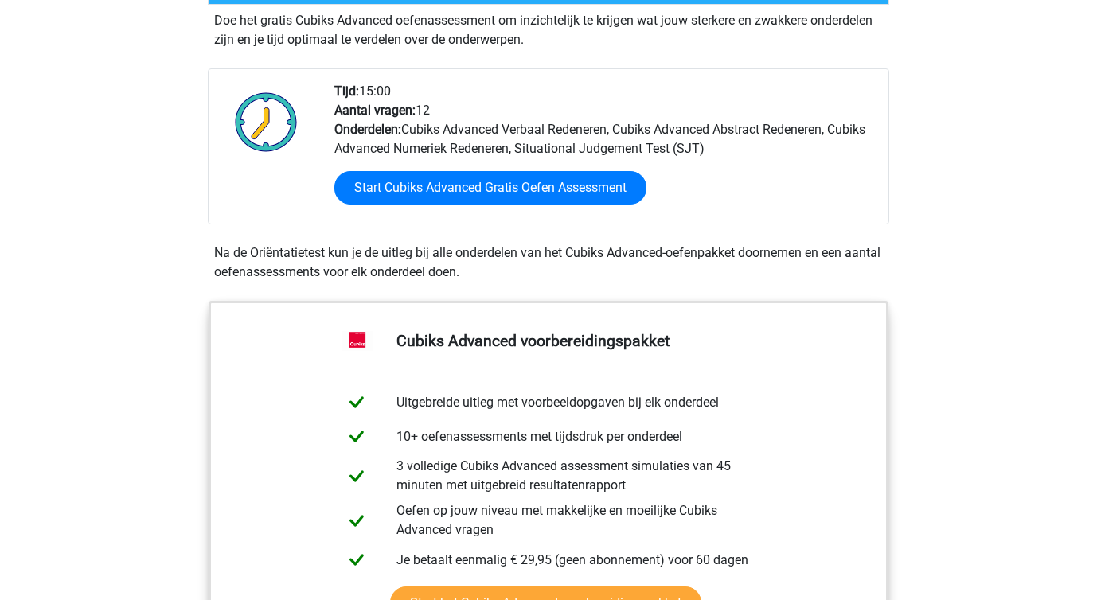
scroll to position [0, 0]
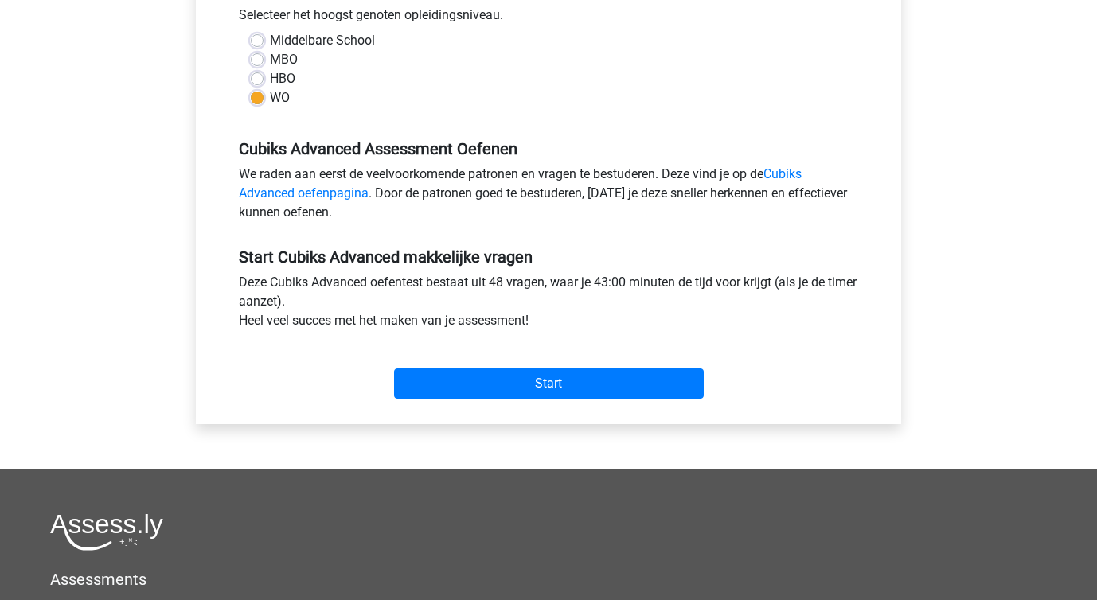
scroll to position [401, 0]
